Goal: Task Accomplishment & Management: Manage account settings

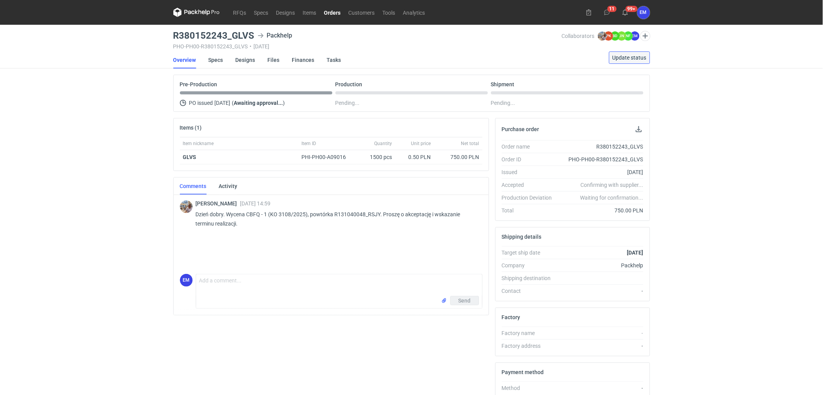
click at [627, 60] on span "Update status" at bounding box center [630, 57] width 34 height 5
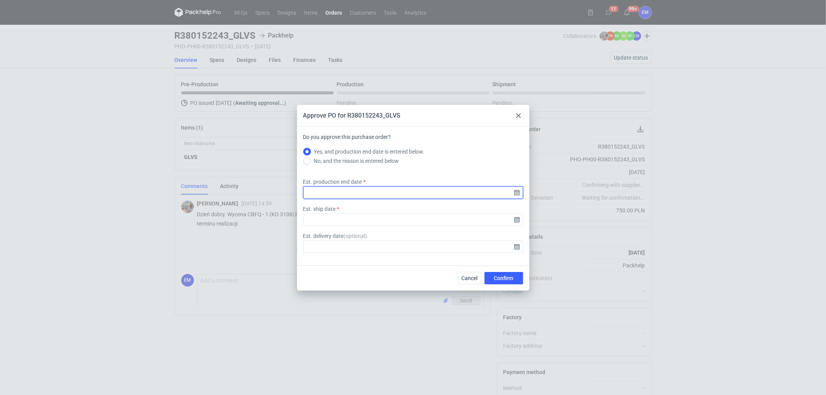
click at [515, 192] on input "Est. production end date" at bounding box center [413, 193] width 220 height 12
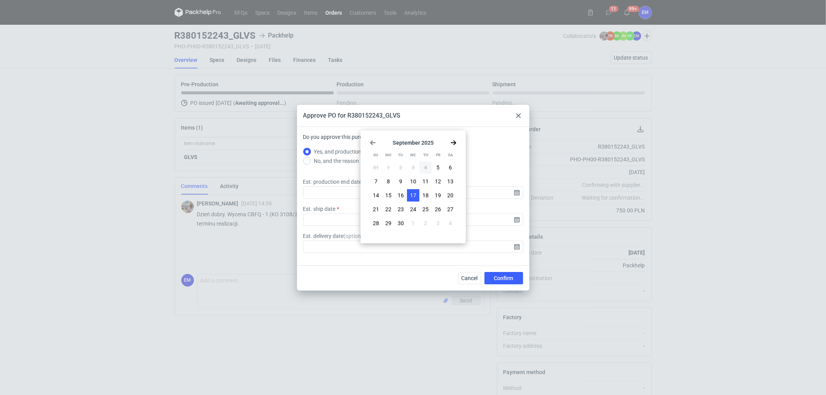
click at [416, 192] on span "17" at bounding box center [413, 196] width 6 height 8
type input "[DATE]"
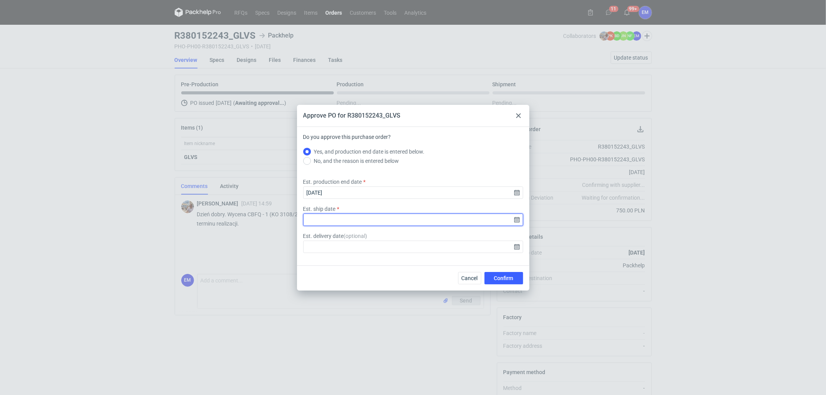
click at [518, 219] on input "Est. ship date" at bounding box center [413, 220] width 220 height 12
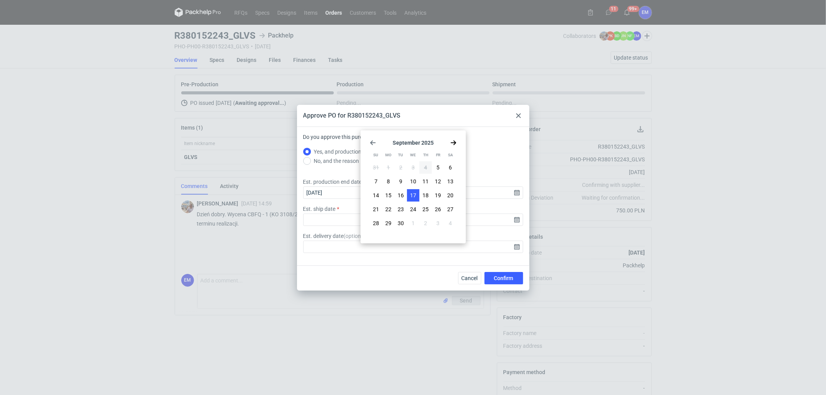
click at [410, 191] on button "17" at bounding box center [413, 195] width 12 height 12
type input "[DATE]"
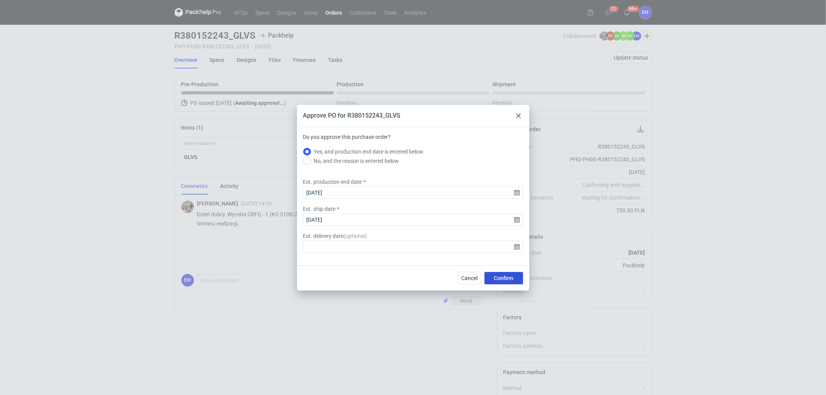
click at [499, 277] on span "Confirm" at bounding box center [503, 278] width 19 height 5
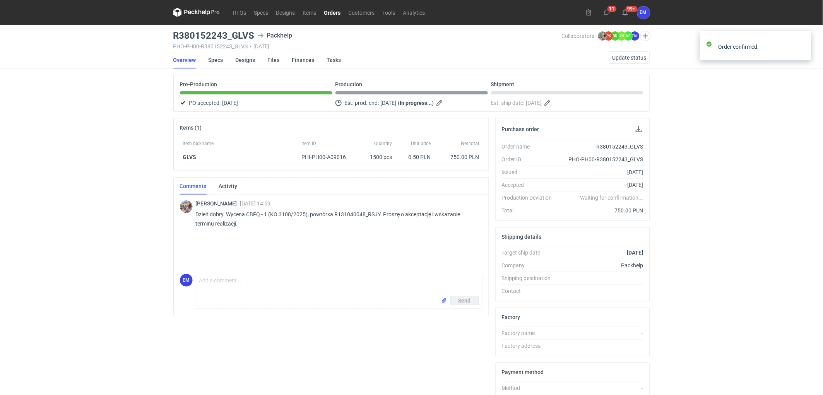
click at [52, 119] on div "RFQs Specs Designs Items Orders Customers Tools Analytics 11 99+ EM [PERSON_NAM…" at bounding box center [411, 197] width 823 height 395
click at [275, 285] on textarea "Comment message" at bounding box center [339, 285] width 286 height 22
type textarea "Dzień dobry, czy istotny jest tutaj lakier dyspersyjny błysk ?"
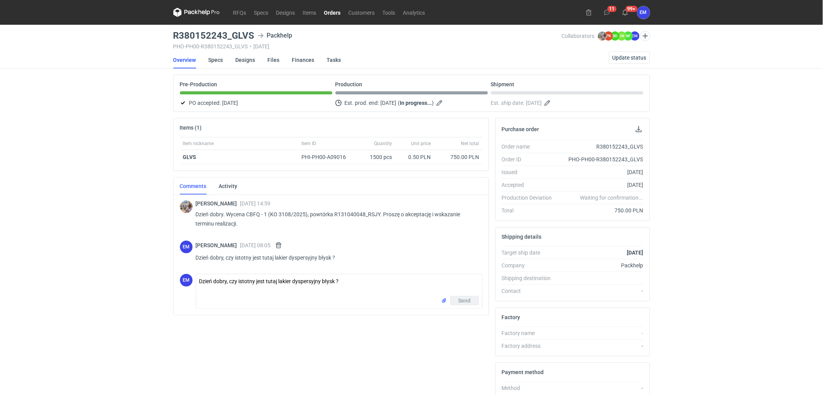
click at [91, 224] on div "RFQs Specs Designs Items Orders Customers Tools Analytics 11 99+ EM [PERSON_NAM…" at bounding box center [411, 197] width 823 height 395
click at [256, 284] on textarea "Dzień dobry, czy istotny jest tutaj lakier dyspersyjny błysk ?" at bounding box center [339, 285] width 286 height 22
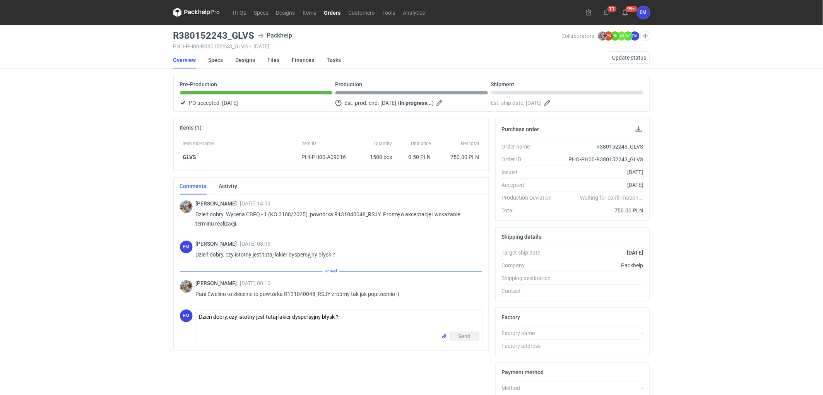
click at [90, 129] on div "RFQs Specs Designs Items Orders Customers Tools Analytics 11 99+ EM [PERSON_NAM…" at bounding box center [411, 197] width 823 height 395
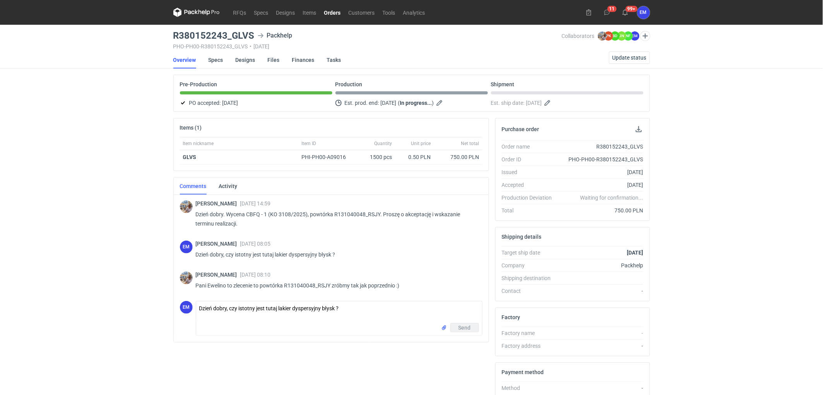
drag, startPoint x: 115, startPoint y: 175, endPoint x: 131, endPoint y: 221, distance: 48.5
click at [115, 177] on div "RFQs Specs Designs Items Orders Customers Tools Analytics 11 99+ EM [PERSON_NAM…" at bounding box center [411, 197] width 823 height 395
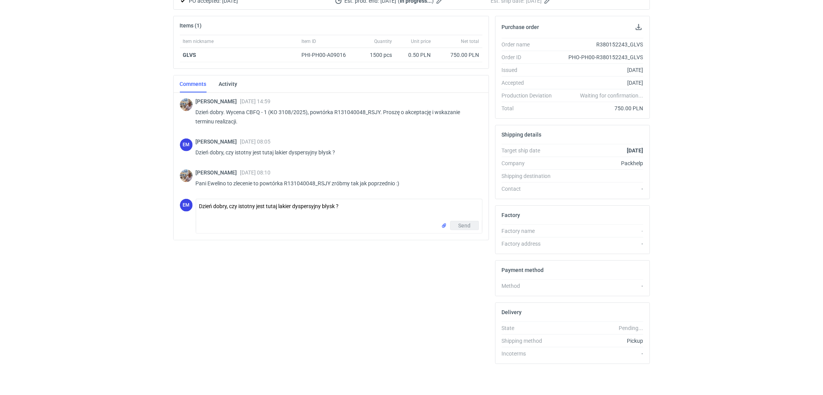
scroll to position [103, 0]
drag, startPoint x: 261, startPoint y: 182, endPoint x: 343, endPoint y: 180, distance: 81.7
click at [343, 180] on p "Pani Ewelino to zlecenie to powtórka R131040048_RSJY zróbmy tak jak poprzednio …" at bounding box center [336, 183] width 281 height 9
drag, startPoint x: 369, startPoint y: 182, endPoint x: 406, endPoint y: 181, distance: 36.8
click at [406, 181] on p "Pani Ewelino to zlecenie to powtórka R131040048_RSJY zróbmy tak jak poprzednio …" at bounding box center [336, 183] width 281 height 9
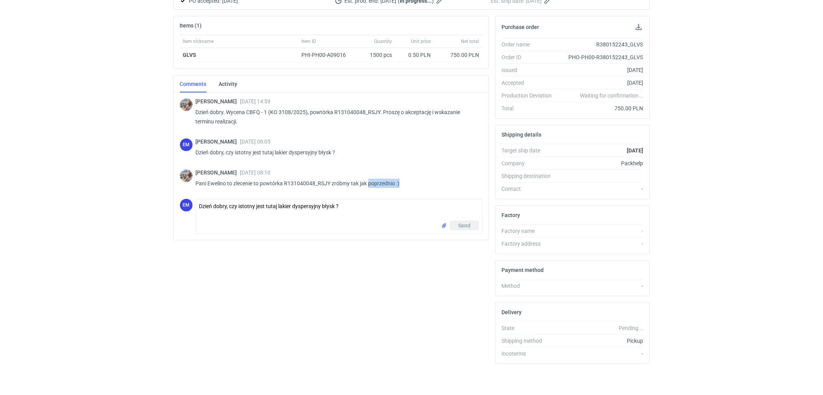
click at [406, 181] on p "Pani Ewelino to zlecenie to powtórka R131040048_RSJY zróbmy tak jak poprzednio …" at bounding box center [336, 183] width 281 height 9
drag, startPoint x: 405, startPoint y: 182, endPoint x: 196, endPoint y: 179, distance: 209.4
click at [196, 179] on p "Pani Ewelino to zlecenie to powtórka R131040048_RSJY zróbmy tak jak poprzednio …" at bounding box center [336, 183] width 281 height 9
click at [147, 189] on div "RFQs Specs Designs Items Orders Customers Tools Analytics 11 99+ EM [PERSON_NAM…" at bounding box center [411, 95] width 823 height 395
drag, startPoint x: 369, startPoint y: 181, endPoint x: 410, endPoint y: 180, distance: 40.3
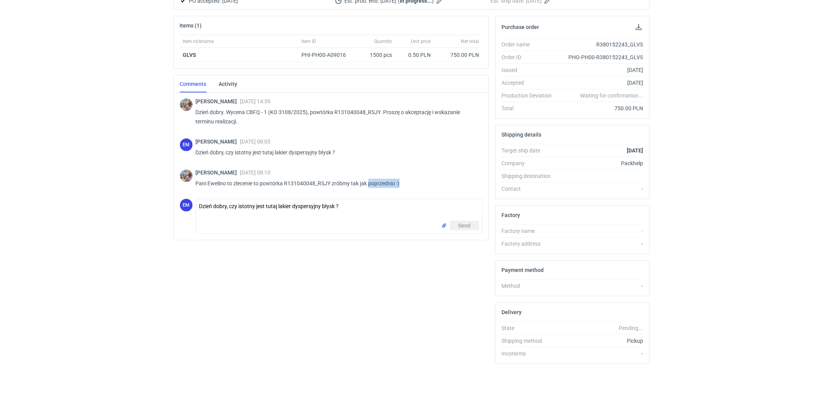
click at [410, 180] on p "Pani Ewelino to zlecenie to powtórka R131040048_RSJY zróbmy tak jak poprzednio …" at bounding box center [336, 183] width 281 height 9
drag, startPoint x: 361, startPoint y: 184, endPoint x: 405, endPoint y: 180, distance: 44.3
click at [405, 180] on p "Pani Ewelino to zlecenie to powtórka R131040048_RSJY zróbmy tak jak poprzednio …" at bounding box center [336, 183] width 281 height 9
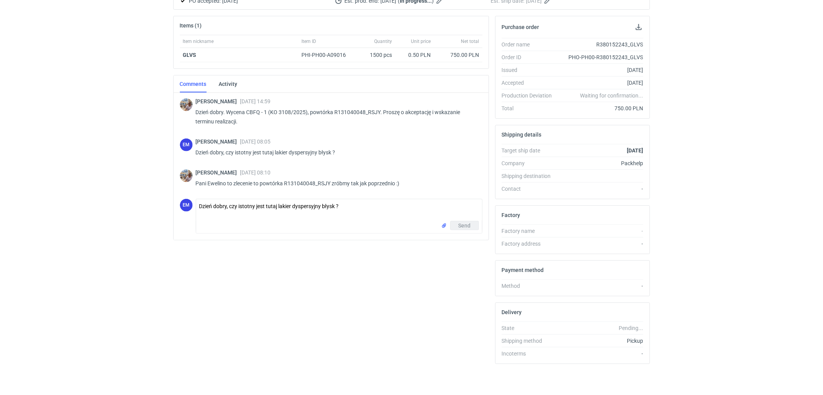
click at [715, 152] on div "RFQs Specs Designs Items Orders Customers Tools Analytics 11 99+ EM [PERSON_NAM…" at bounding box center [411, 95] width 823 height 395
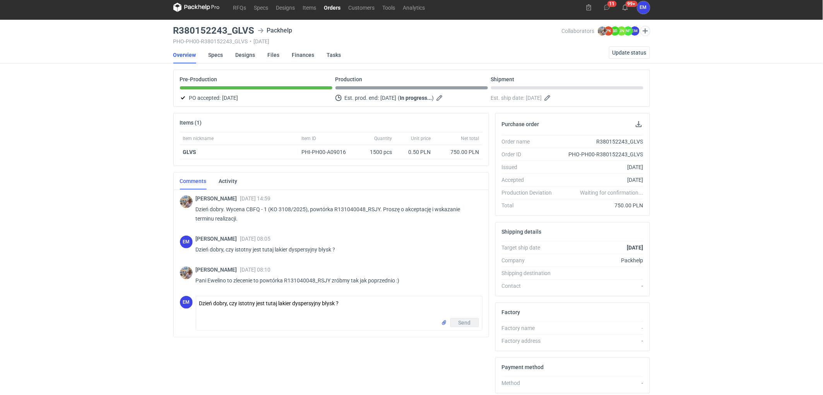
scroll to position [0, 0]
